Goal: Use online tool/utility: Use online tool/utility

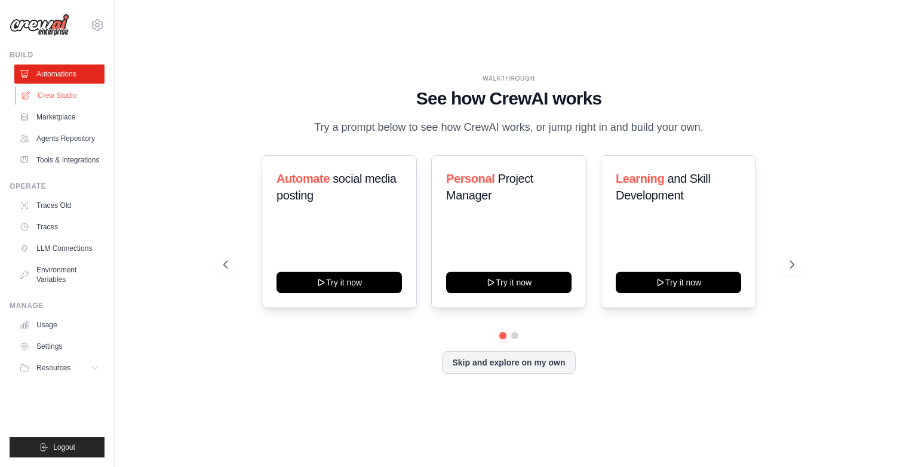
click at [50, 91] on link "Crew Studio" at bounding box center [61, 95] width 90 height 19
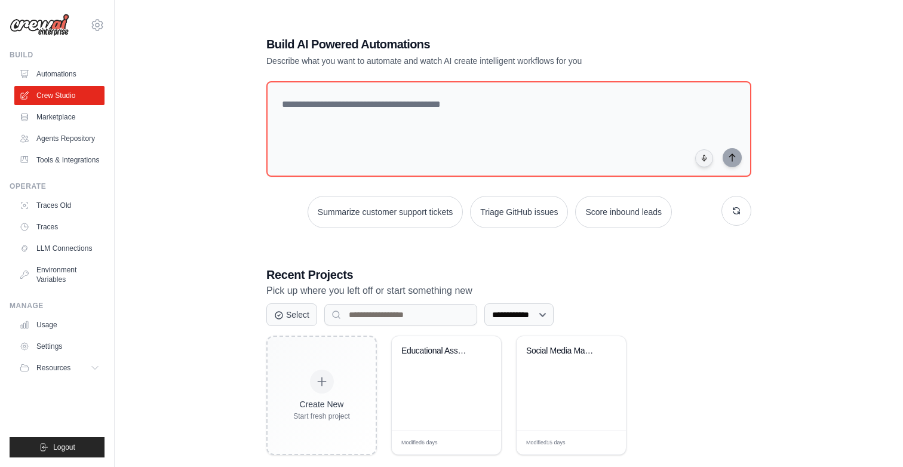
scroll to position [24, 0]
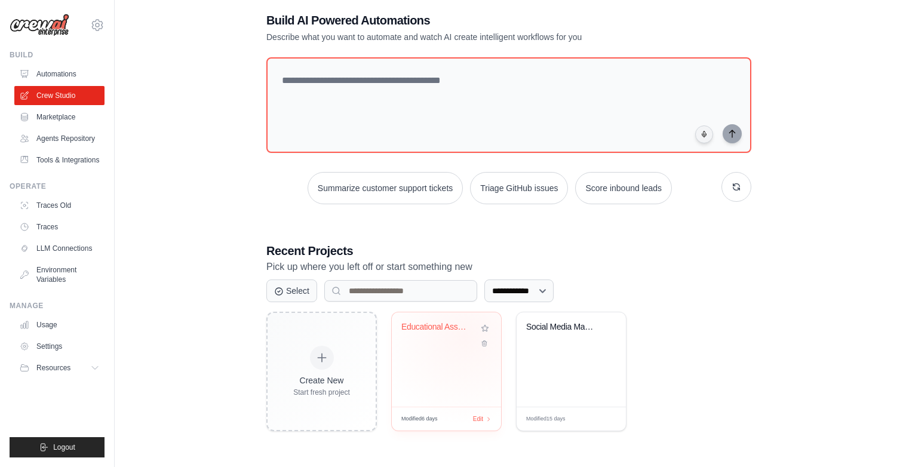
click at [463, 336] on div "Educational Assessment Creator & Ma..." at bounding box center [447, 335] width 90 height 27
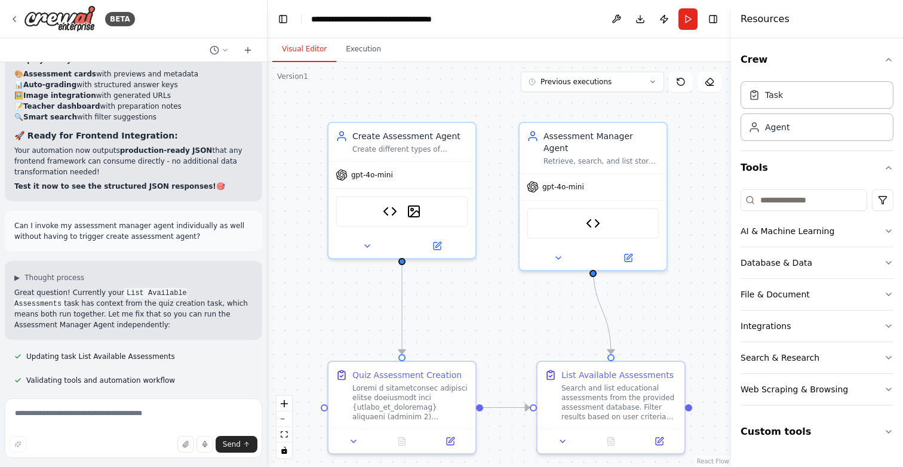
scroll to position [9298, 0]
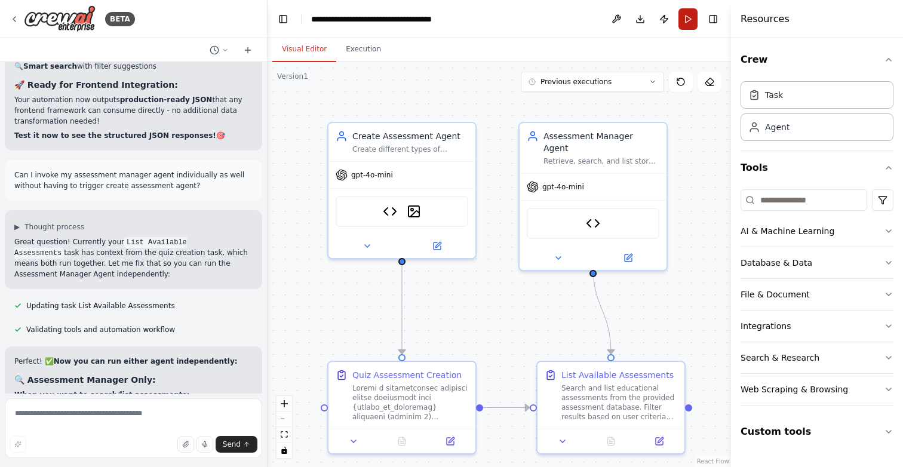
click at [690, 19] on button "Run" at bounding box center [688, 19] width 19 height 22
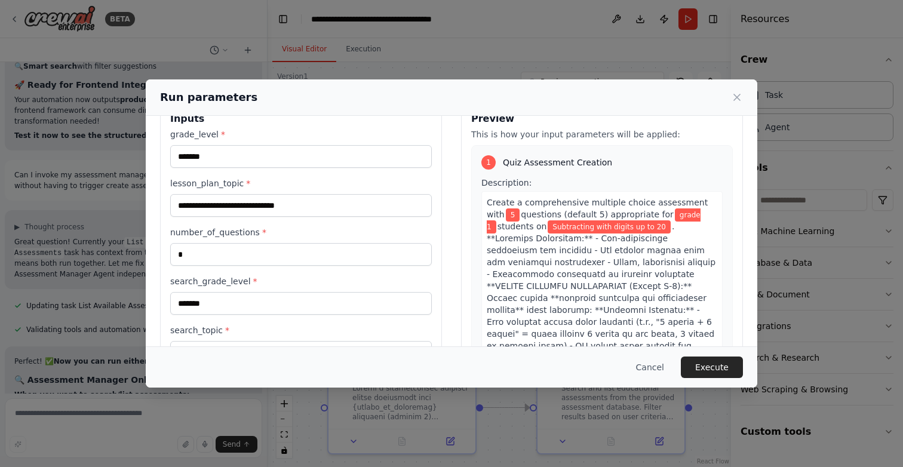
scroll to position [28, 0]
click at [657, 366] on button "Cancel" at bounding box center [650, 368] width 47 height 22
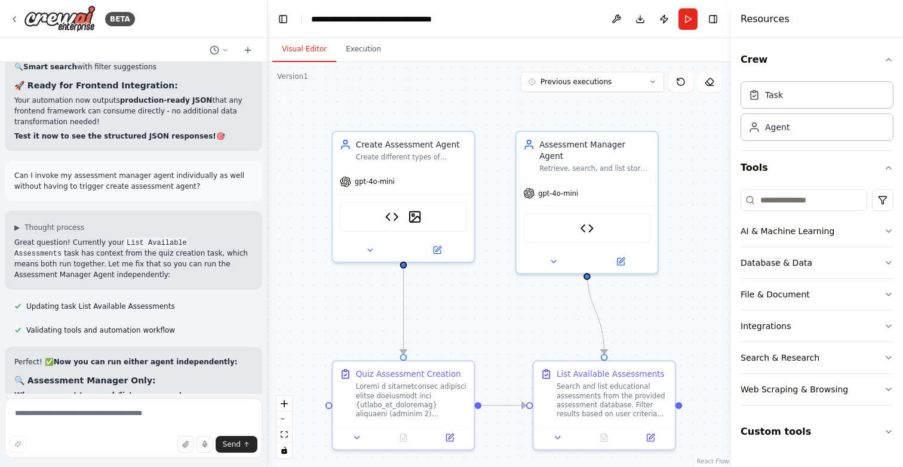
scroll to position [9298, 0]
